Goal: Entertainment & Leisure: Browse casually

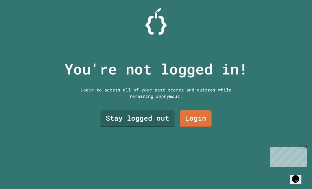
click at [140, 116] on div "You're not logged in! Login to access all of your past scores and quizzes while…" at bounding box center [156, 94] width 194 height 189
click at [142, 123] on link "Stay logged out" at bounding box center [138, 118] width 74 height 17
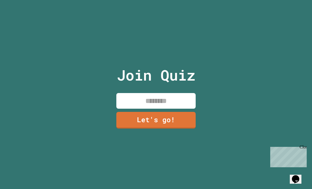
click at [181, 108] on input at bounding box center [155, 101] width 79 height 16
type input "****"
click at [181, 128] on link "Let's go!" at bounding box center [155, 120] width 79 height 17
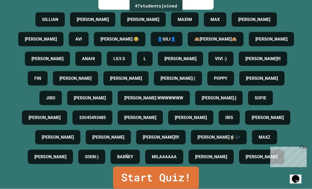
click at [180, 188] on link "Start Quiz!" at bounding box center [156, 177] width 86 height 22
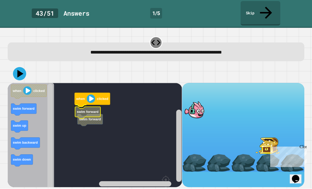
click at [82, 110] on text "swim forward" at bounding box center [88, 112] width 22 height 4
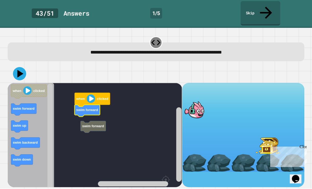
click at [97, 108] on rect "Blockly Workspace" at bounding box center [95, 149] width 174 height 133
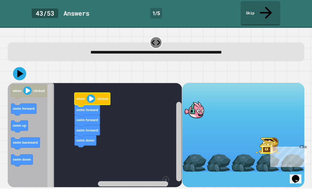
click at [94, 93] on icon "Blockly Workspace" at bounding box center [92, 100] width 35 height 14
click at [23, 67] on icon at bounding box center [19, 73] width 13 height 13
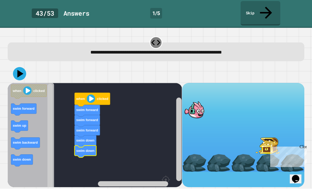
click at [23, 67] on icon at bounding box center [19, 73] width 13 height 13
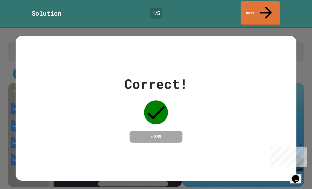
click at [214, 80] on div "Correct! + 839" at bounding box center [156, 108] width 281 height 69
click at [262, 8] on link "Next" at bounding box center [261, 13] width 40 height 24
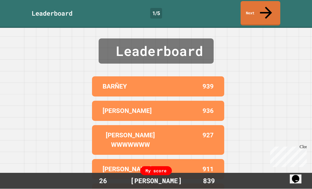
click at [265, 8] on icon at bounding box center [266, 13] width 18 height 18
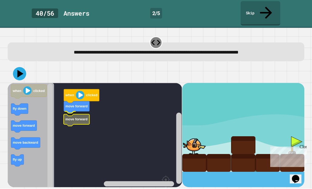
click at [86, 117] on text "move forward" at bounding box center [77, 119] width 22 height 4
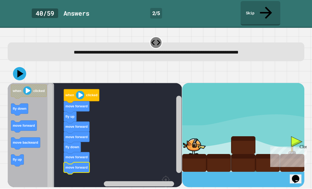
click at [16, 67] on icon at bounding box center [19, 73] width 13 height 13
click at [22, 67] on icon at bounding box center [19, 73] width 13 height 13
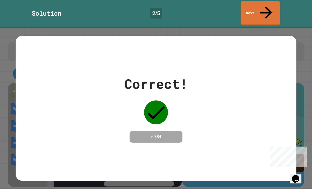
click at [272, 64] on div "Correct! + 734" at bounding box center [156, 108] width 281 height 144
click at [262, 9] on link "Next" at bounding box center [261, 13] width 40 height 24
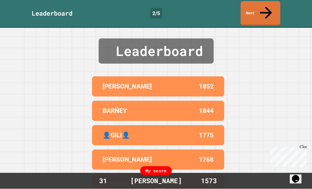
click at [265, 12] on link "Next" at bounding box center [261, 13] width 40 height 24
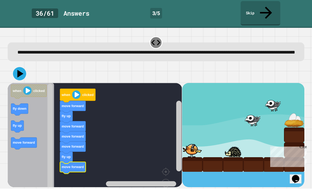
click at [18, 73] on icon at bounding box center [19, 73] width 13 height 13
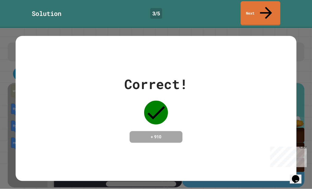
click at [273, 7] on link "Next" at bounding box center [261, 13] width 40 height 24
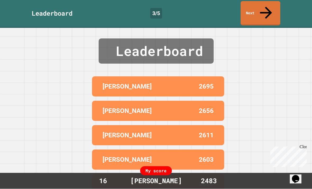
click at [253, 12] on link "Next" at bounding box center [261, 13] width 40 height 24
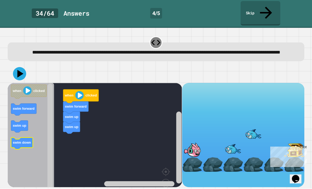
click at [26, 137] on icon "Blockly Workspace" at bounding box center [22, 143] width 22 height 12
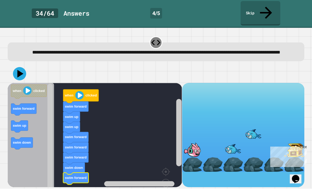
click at [21, 74] on icon at bounding box center [19, 73] width 13 height 13
click at [25, 65] on div at bounding box center [156, 74] width 297 height 19
click at [22, 69] on icon at bounding box center [19, 73] width 13 height 13
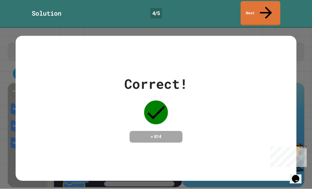
click at [254, 13] on link "Next" at bounding box center [261, 13] width 40 height 24
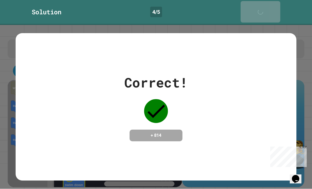
click at [276, 8] on link "Next" at bounding box center [261, 11] width 40 height 21
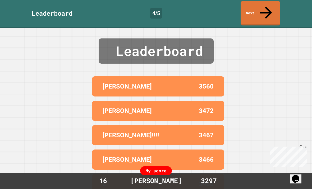
click at [266, 7] on icon at bounding box center [266, 13] width 18 height 18
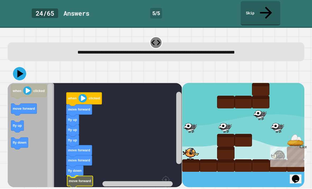
click at [87, 174] on rect "Blockly Workspace" at bounding box center [95, 149] width 174 height 133
click at [19, 70] on icon at bounding box center [20, 74] width 6 height 8
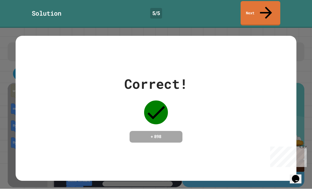
click at [263, 3] on link "Next" at bounding box center [261, 13] width 40 height 24
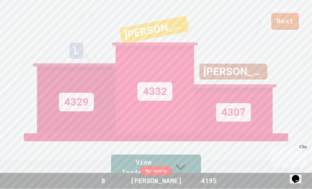
click at [292, 22] on link "Next" at bounding box center [285, 21] width 28 height 17
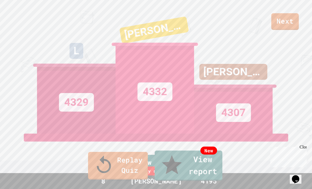
click at [128, 179] on link "Replay Quiz" at bounding box center [118, 166] width 60 height 28
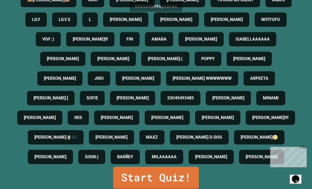
click at [185, 188] on link "Start Quiz!" at bounding box center [156, 177] width 86 height 22
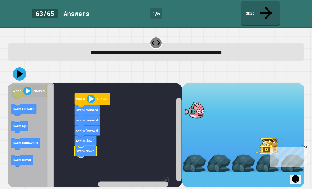
click at [17, 67] on icon at bounding box center [19, 73] width 13 height 13
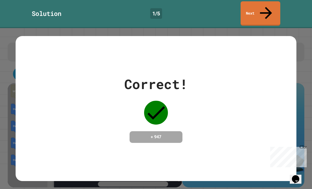
click at [270, 11] on link "Next" at bounding box center [261, 13] width 40 height 24
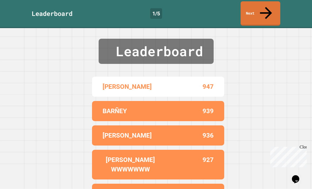
click at [262, 13] on link "Next" at bounding box center [261, 13] width 40 height 24
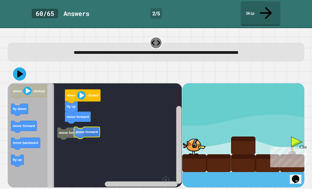
click at [74, 126] on icon "Blockly Workspace" at bounding box center [87, 132] width 26 height 12
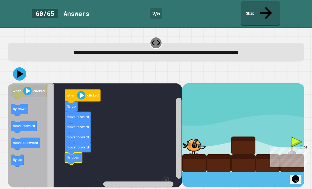
click at [20, 67] on icon at bounding box center [19, 73] width 13 height 13
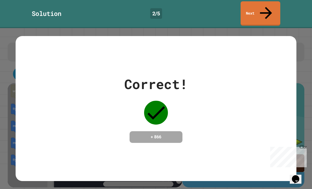
click at [258, 13] on link "Next" at bounding box center [261, 13] width 40 height 24
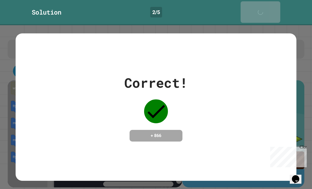
click at [270, 7] on link "Next" at bounding box center [261, 11] width 40 height 21
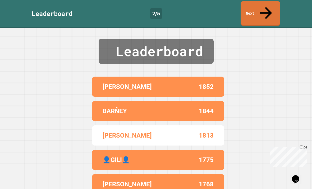
click at [266, 9] on icon at bounding box center [266, 13] width 18 height 18
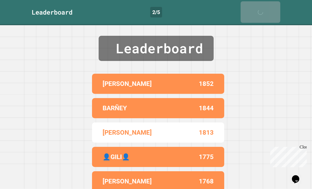
click at [281, 70] on div "Leaderboard [PERSON_NAME] 1852 [PERSON_NAME] 1844 [PERSON_NAME] 1813 👤GILI👤 177…" at bounding box center [156, 106] width 312 height 163
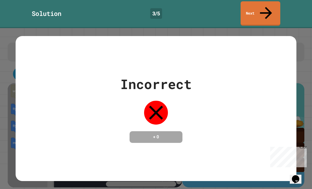
click at [266, 11] on link "Next" at bounding box center [261, 13] width 40 height 24
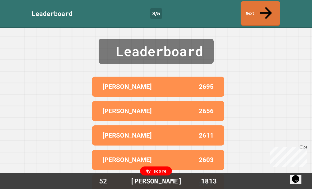
scroll to position [17, 0]
